Goal: Communication & Community: Answer question/provide support

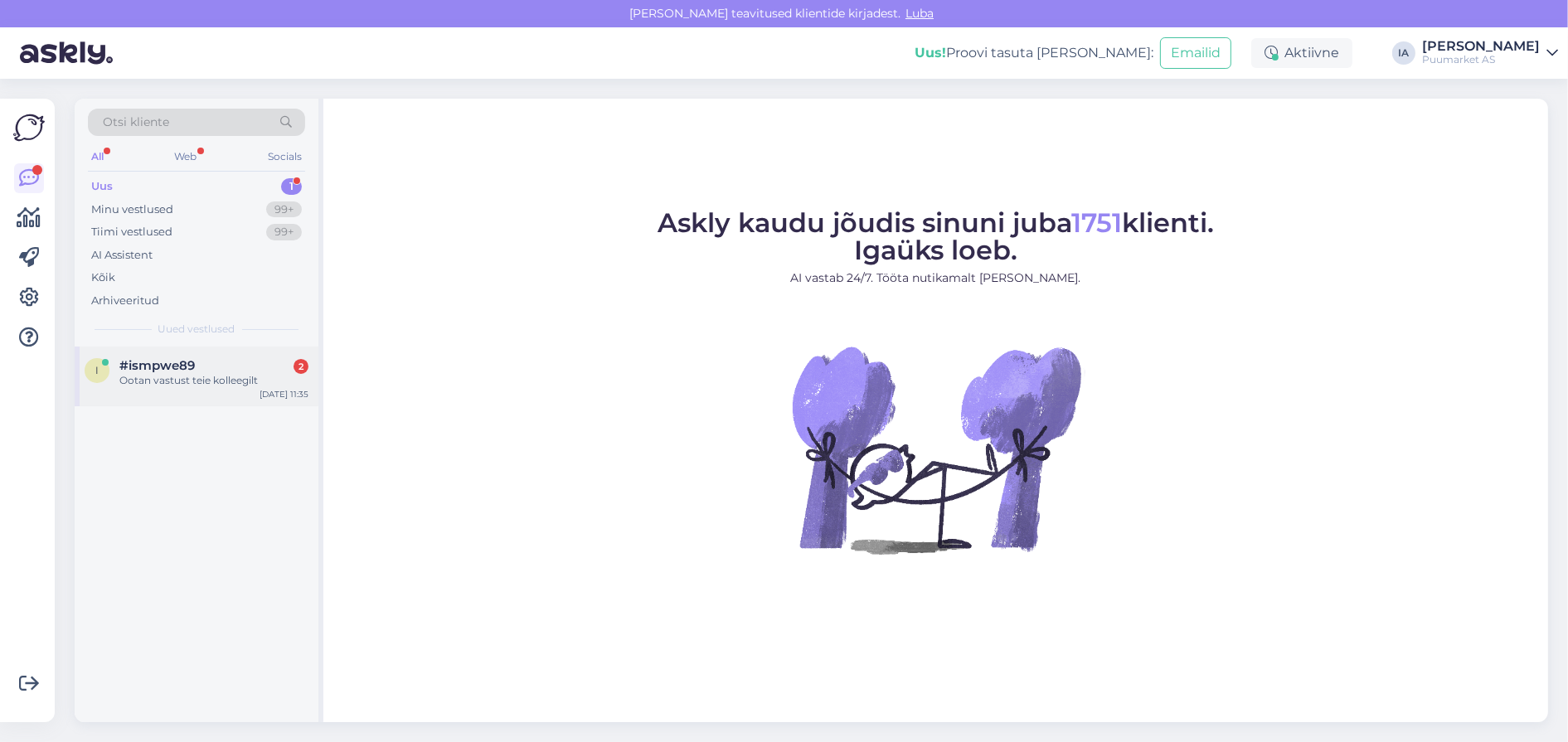
click at [169, 388] on div "Ootan vastust teie kolleegilt" at bounding box center [214, 381] width 189 height 15
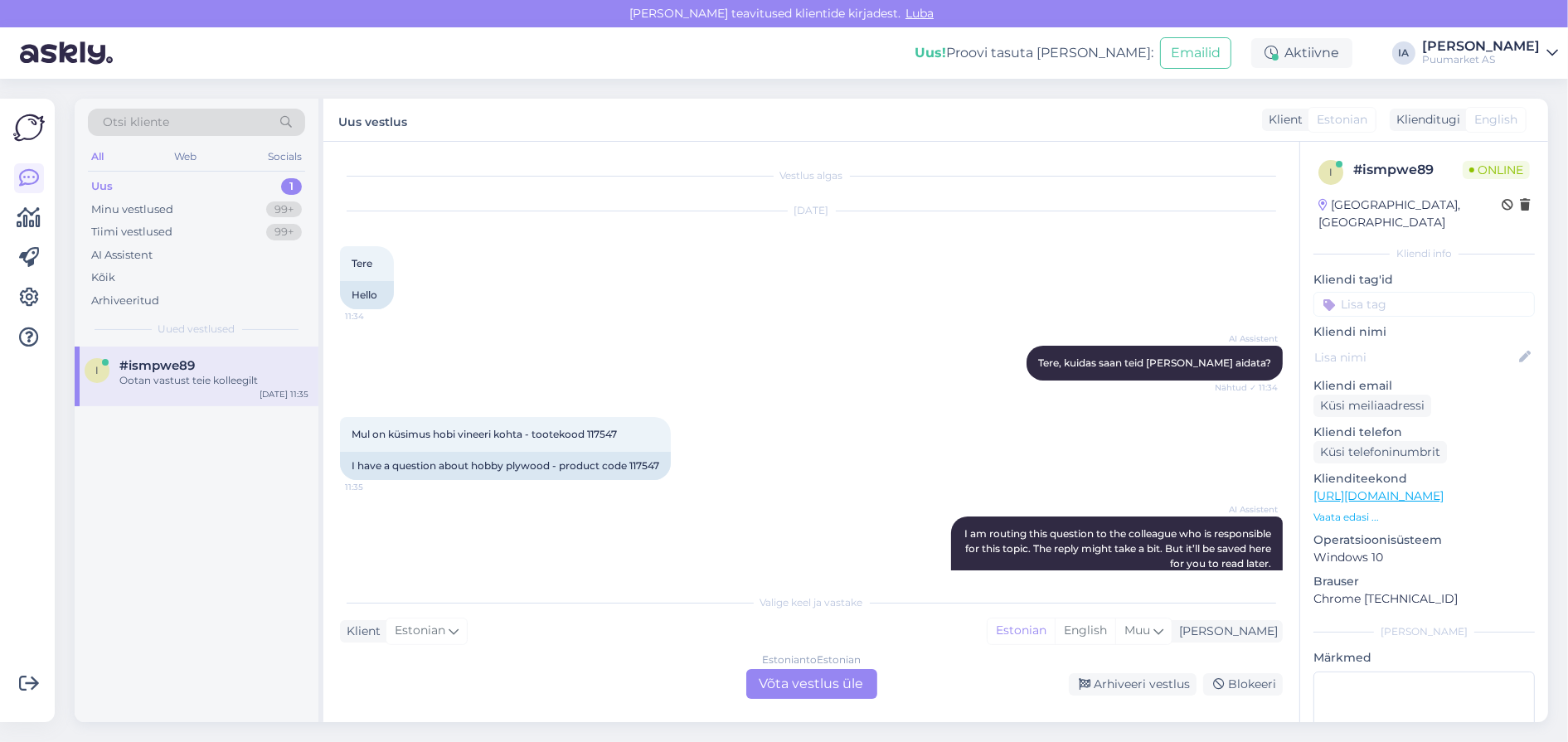
scroll to position [259, 0]
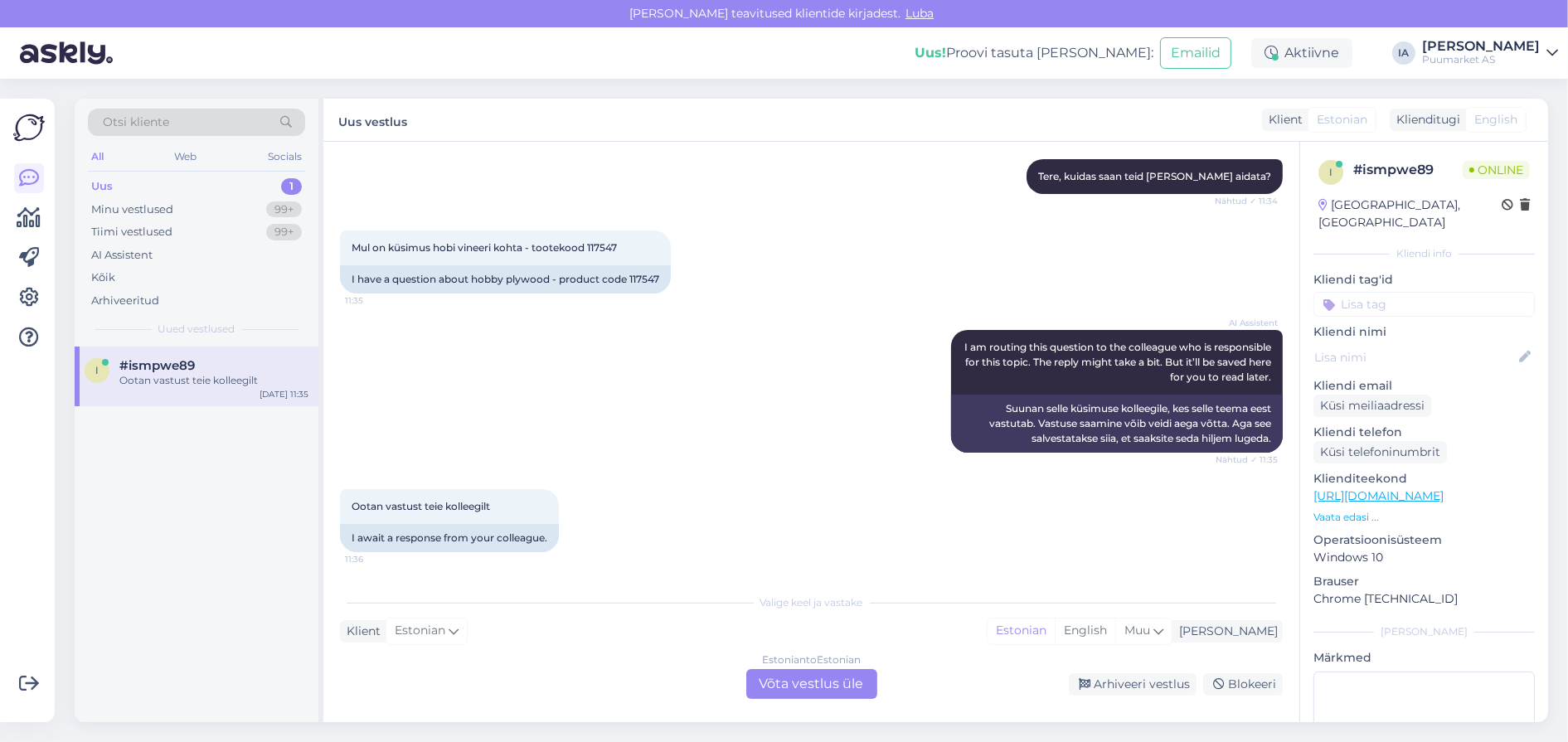
click at [813, 679] on div "Estonian to Estonian Võta vestlus üle" at bounding box center [812, 684] width 131 height 30
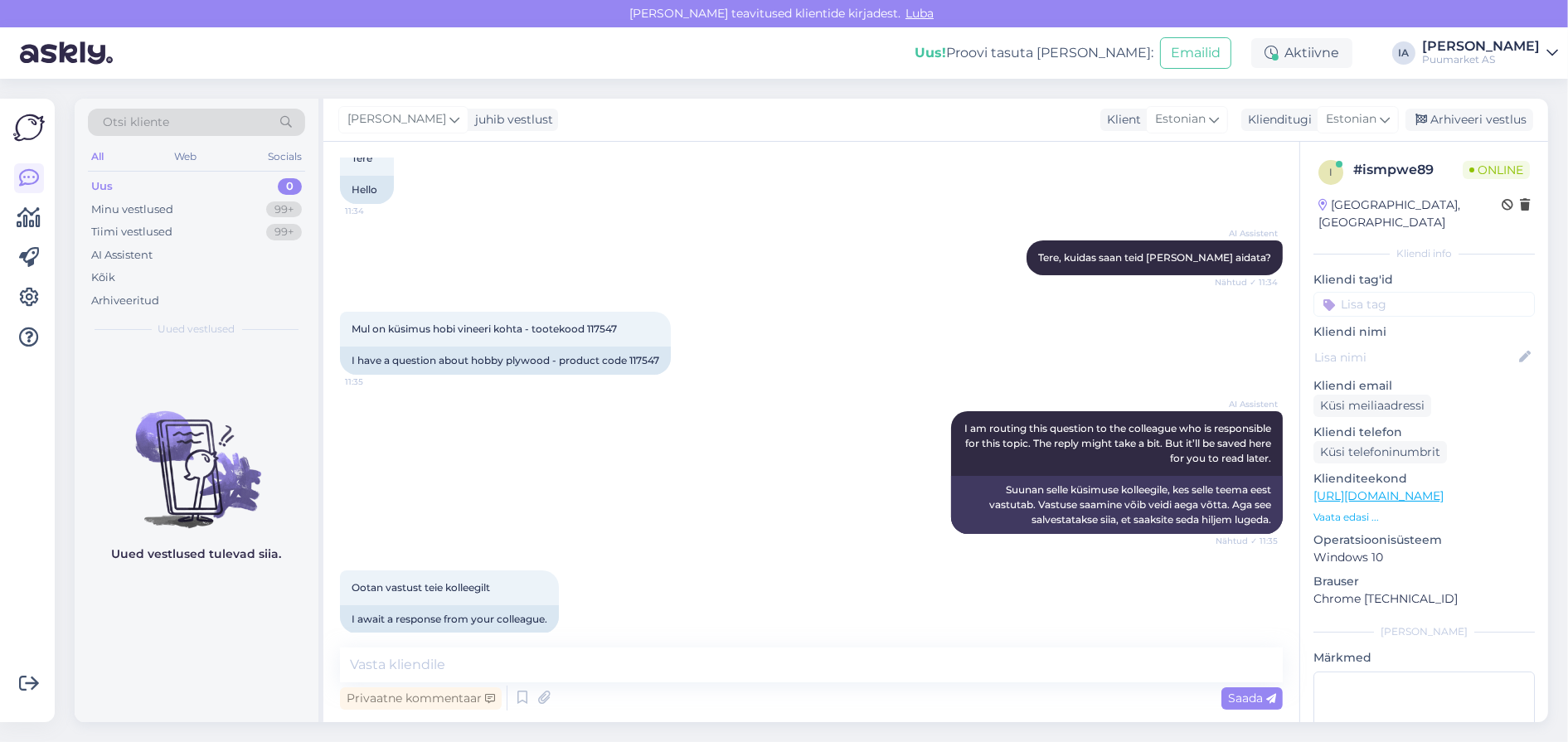
scroll to position [0, 0]
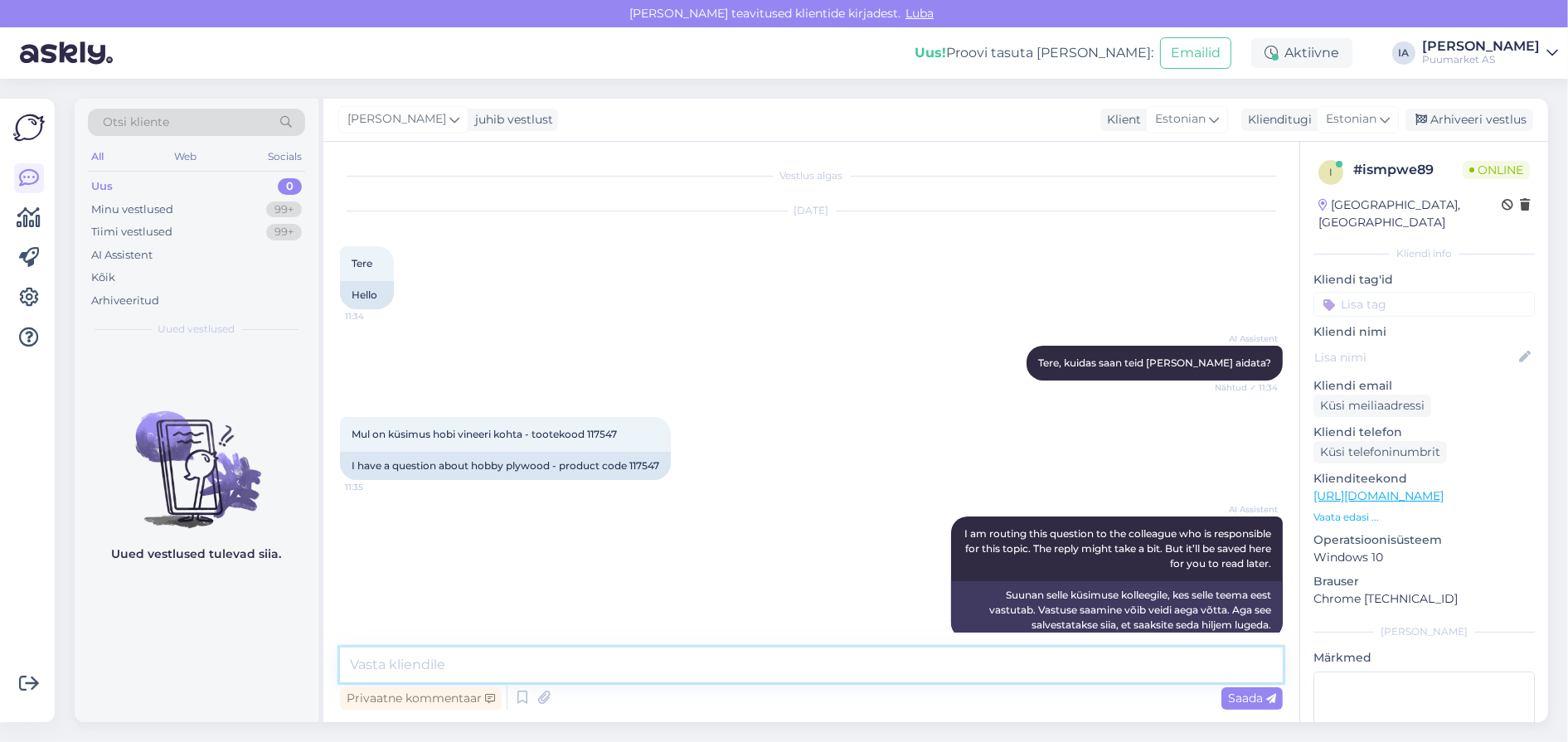
click at [606, 674] on textarea at bounding box center [811, 664] width 943 height 35
type textarea "Mis küsimus teil on?"
click at [370, 440] on span "Mul on küsimus hobi vineeri kohta - tootekood 117547" at bounding box center [485, 434] width 266 height 13
copy div "117547 11:35"
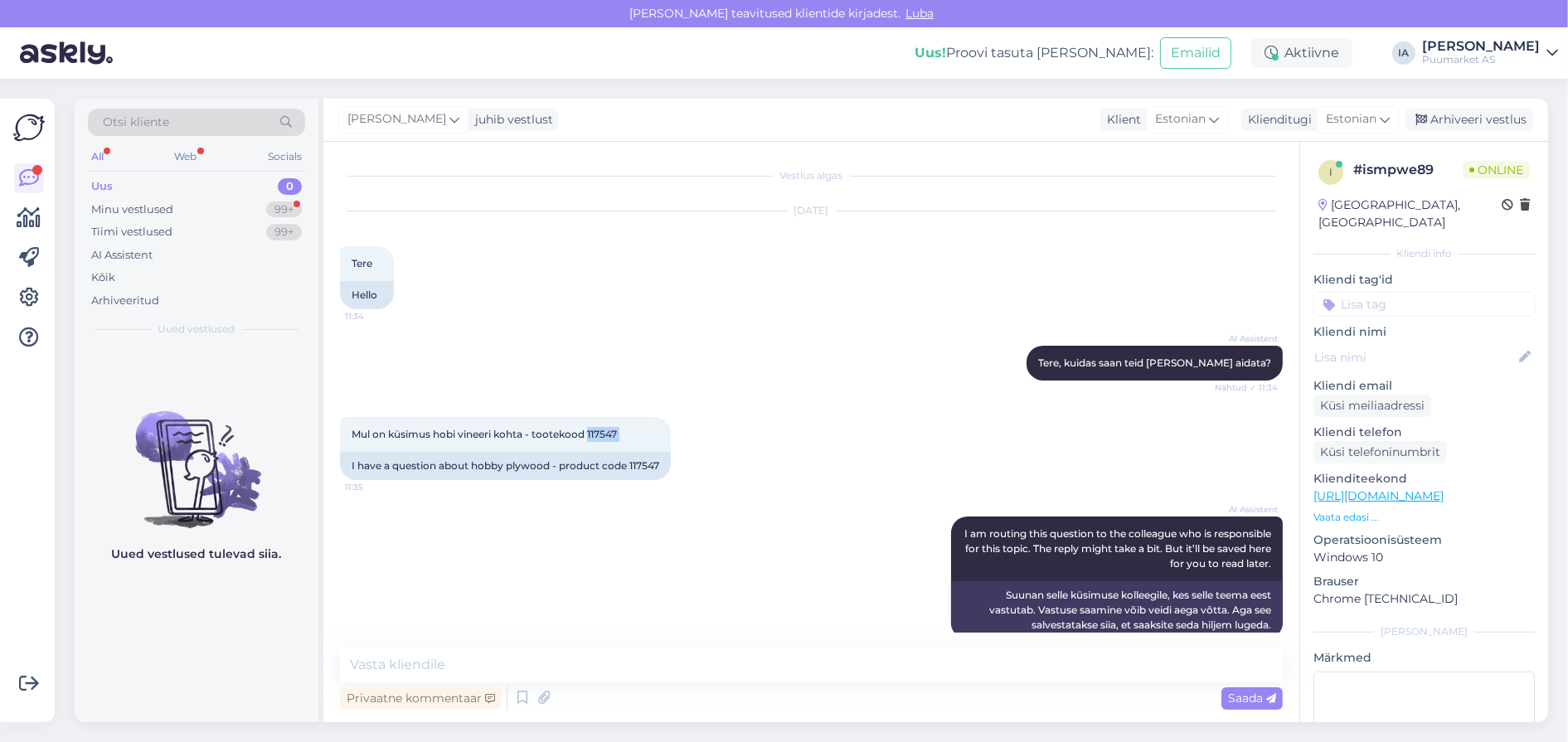
scroll to position [574, 0]
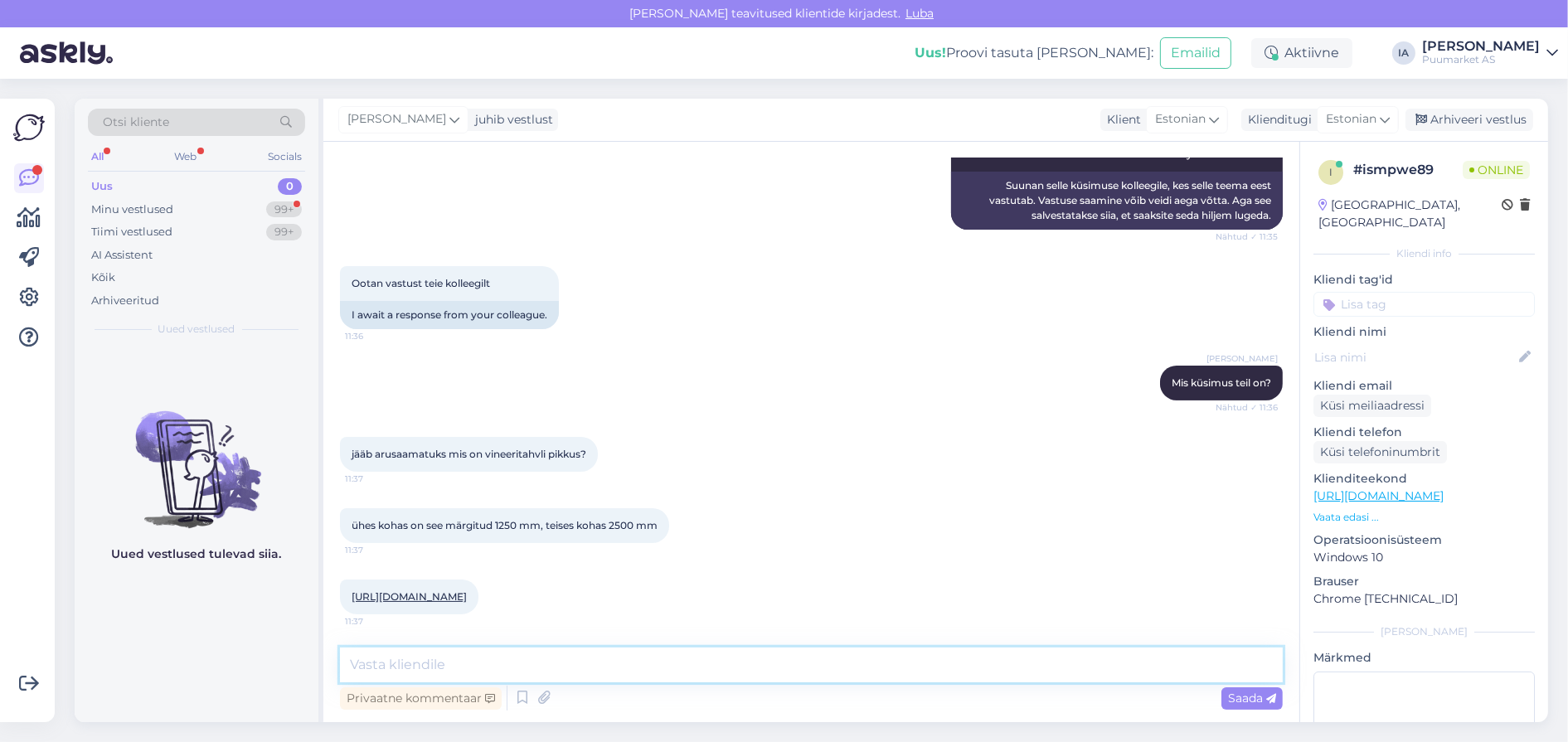
click at [617, 665] on textarea at bounding box center [811, 664] width 943 height 35
type textarea "1250 on õige, täname tähelepanu juhtimast."
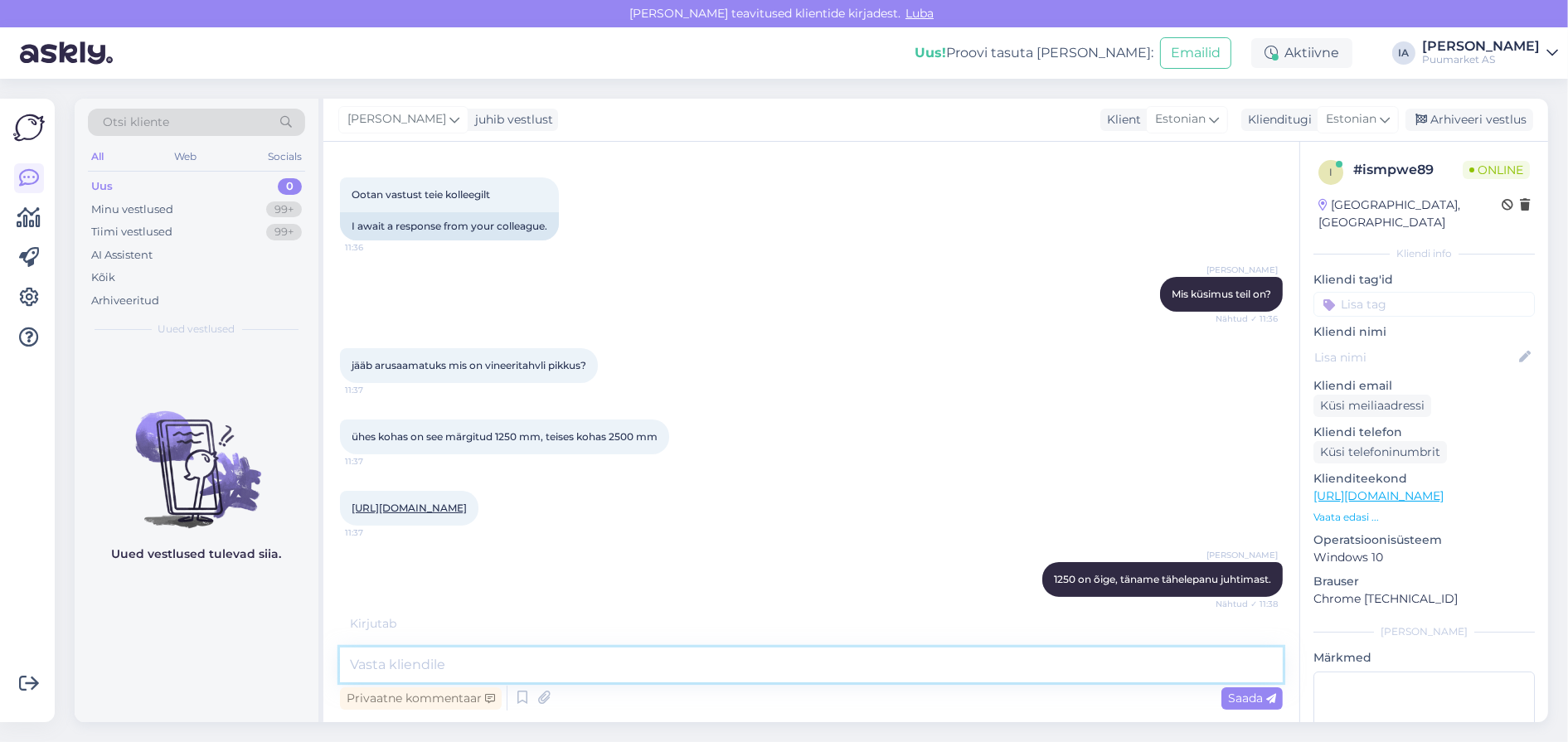
scroll to position [669, 0]
click at [597, 652] on textarea at bounding box center [811, 664] width 943 height 35
click at [600, 661] on textarea at bounding box center [811, 664] width 943 height 35
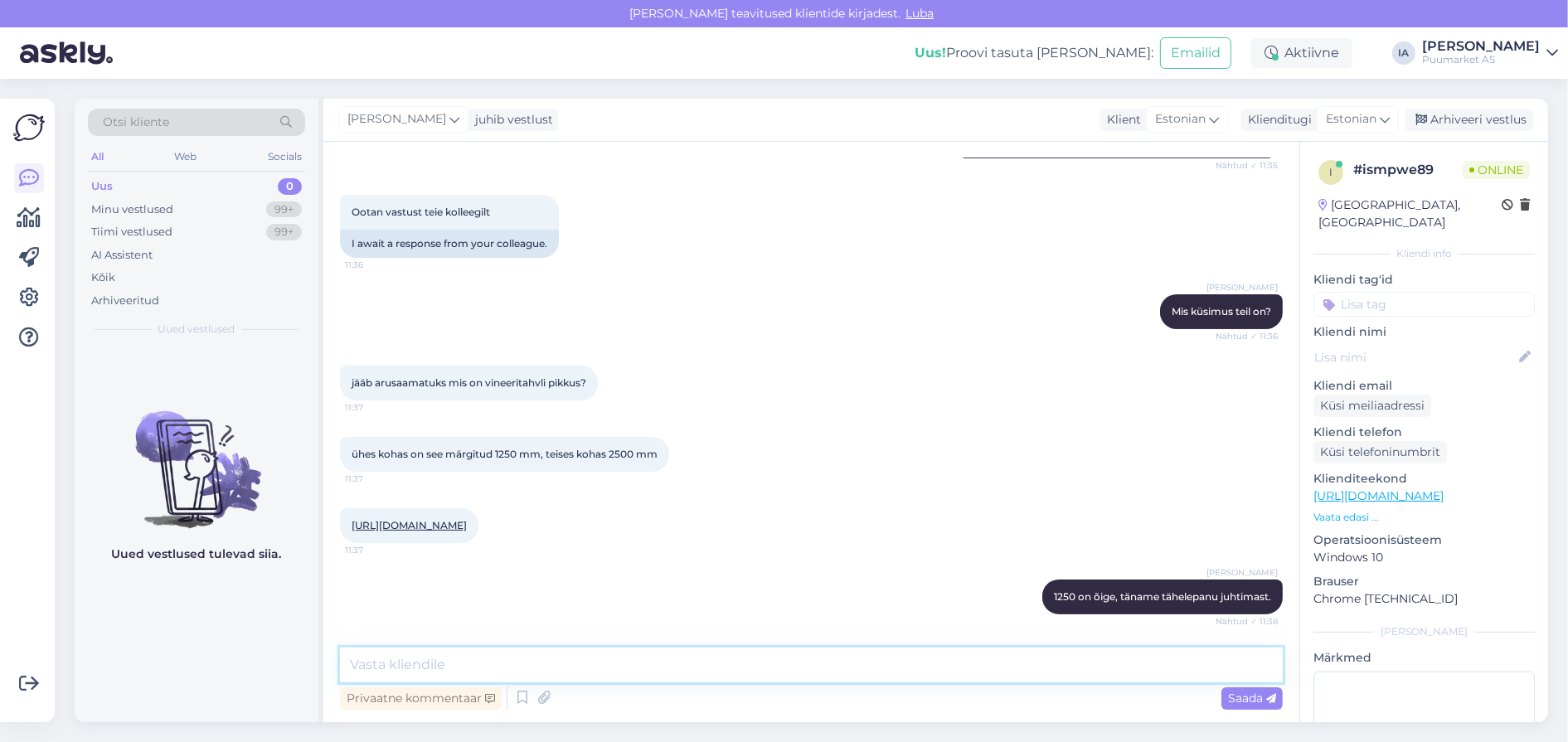
click at [520, 659] on textarea at bounding box center [811, 664] width 943 height 35
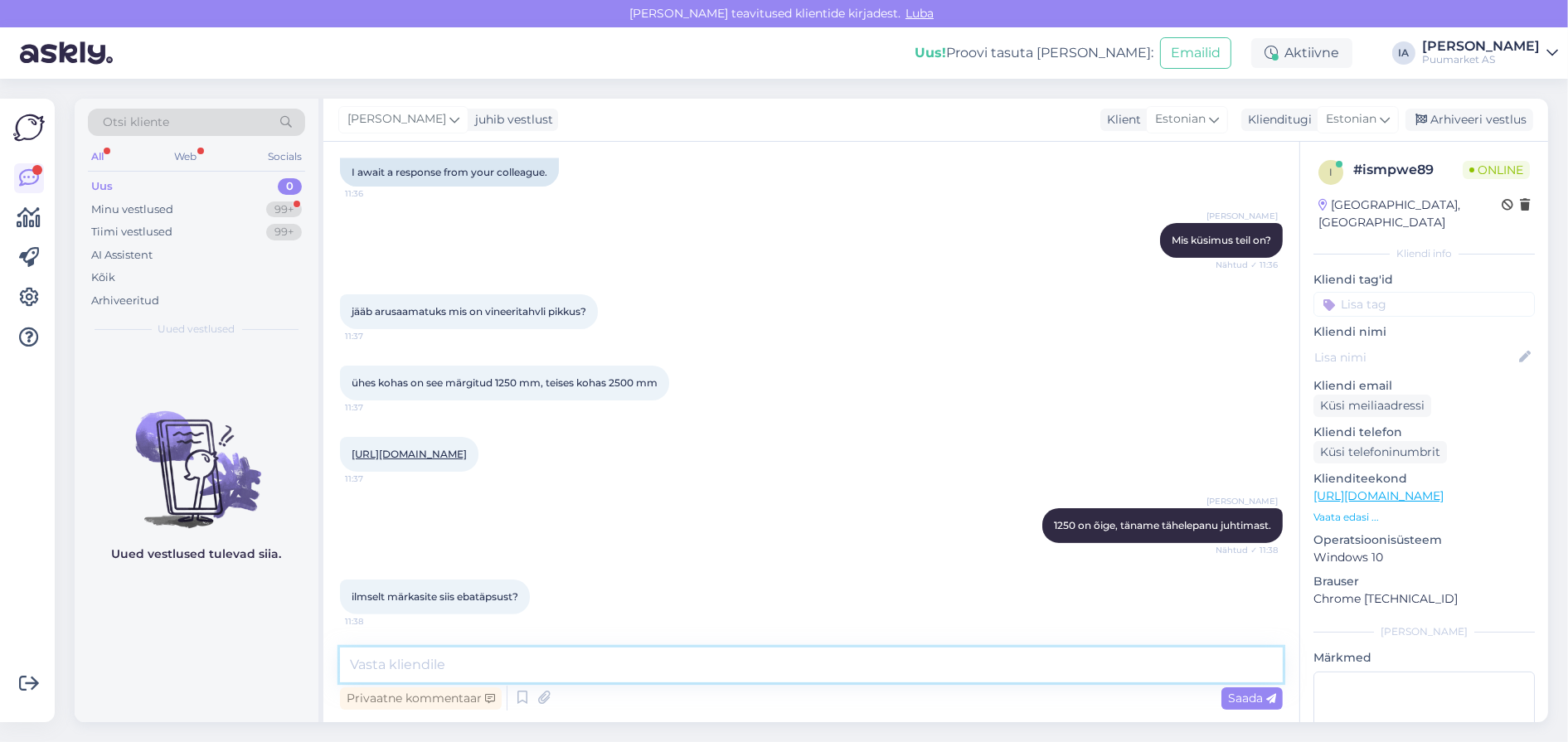
click at [546, 660] on textarea at bounding box center [811, 664] width 943 height 35
type textarea "Jah. :) [PERSON_NAME] selline küsimus tuleb, siis [PERSON_NAME], millele viidat…"
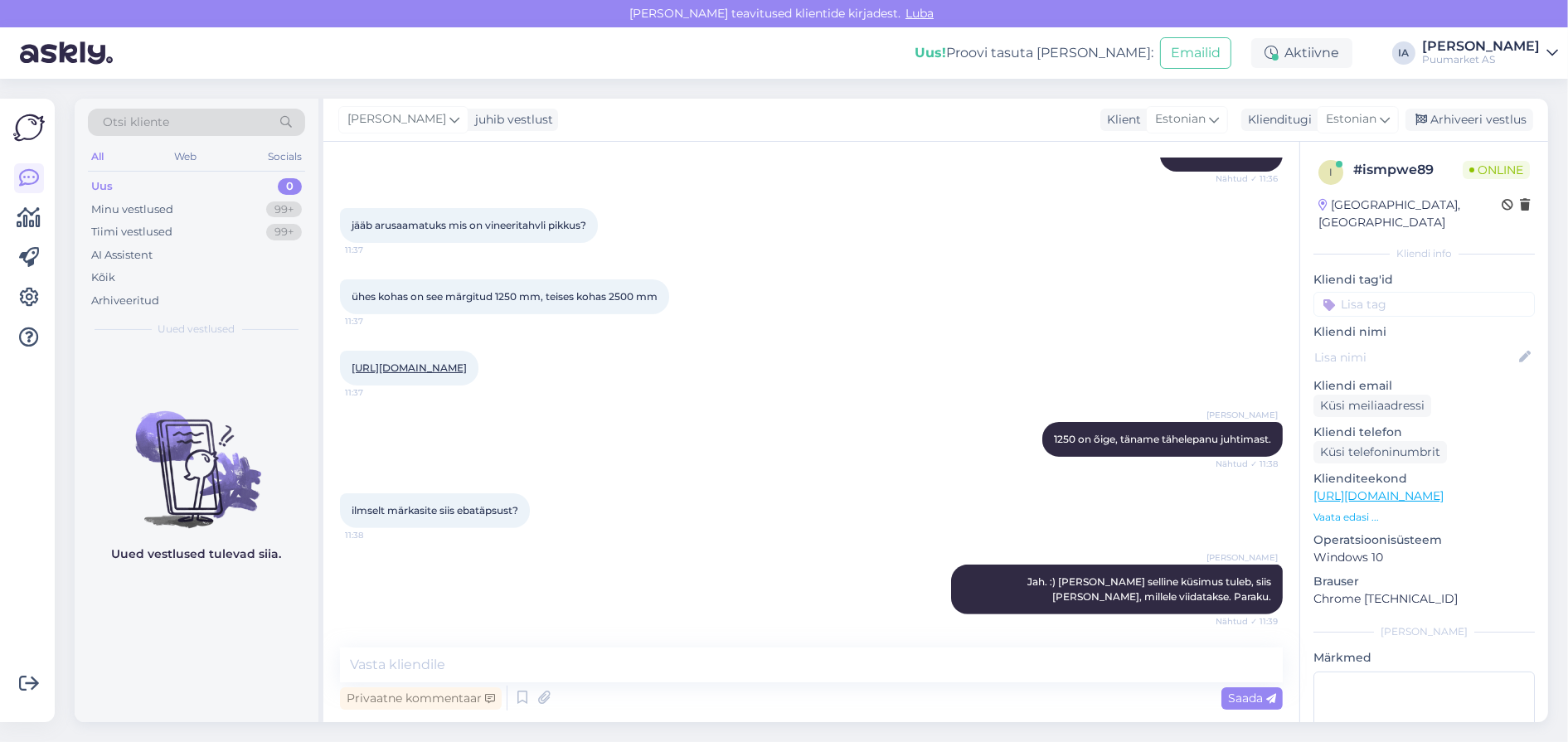
scroll to position [894, 0]
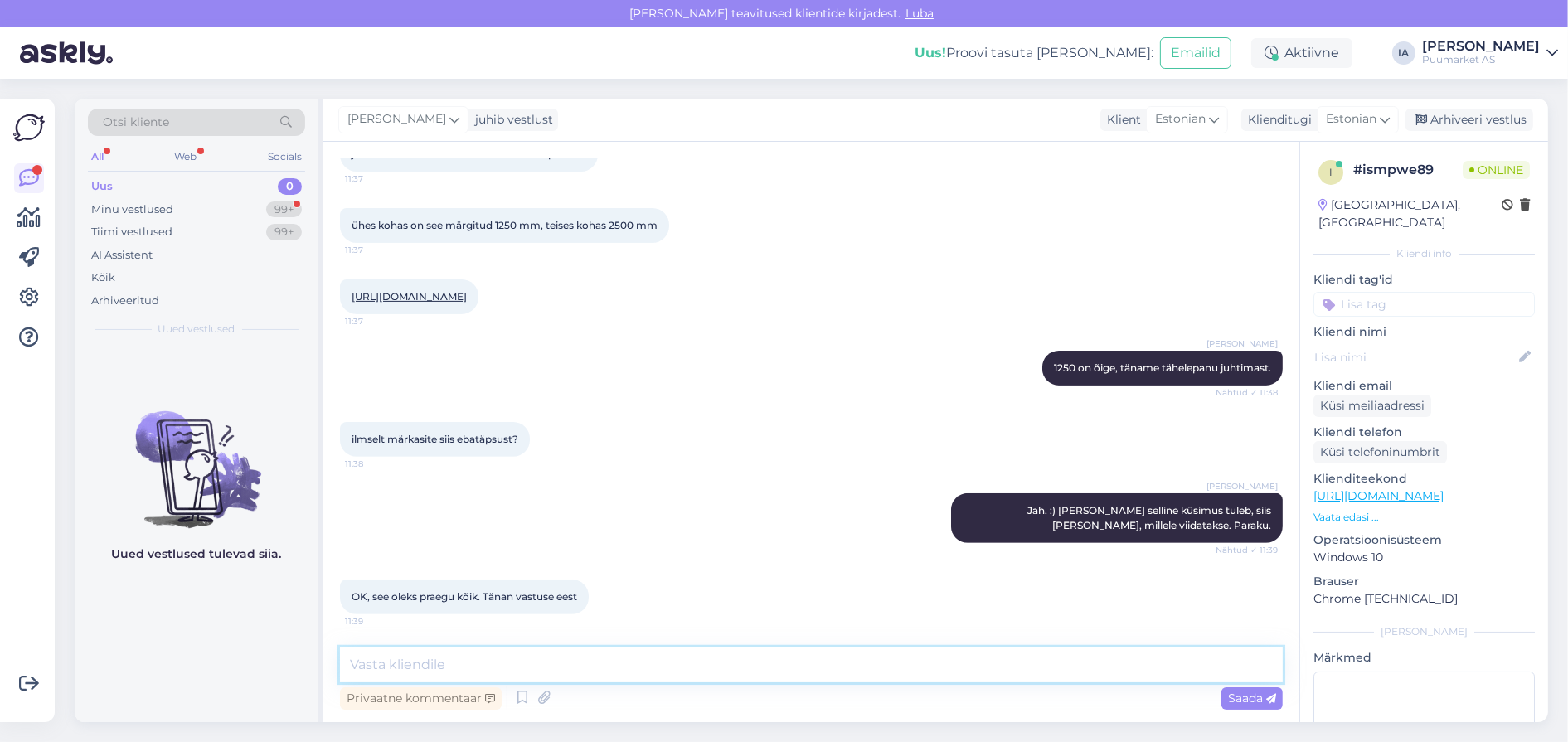
click at [610, 651] on textarea at bounding box center [811, 664] width 943 height 35
type textarea "Aitäh teile ja kena päeva jätku."
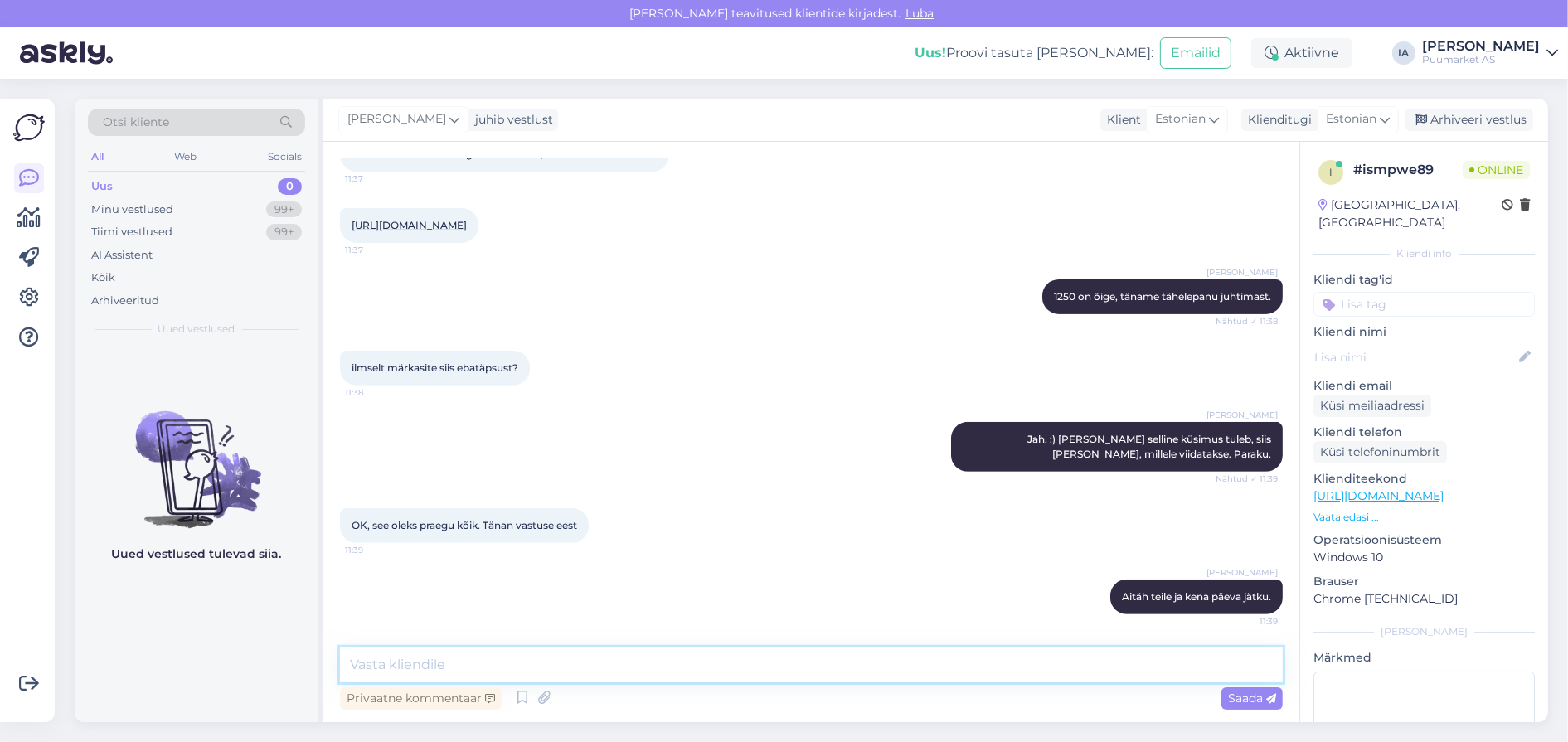
scroll to position [969, 0]
